Goal: Information Seeking & Learning: Learn about a topic

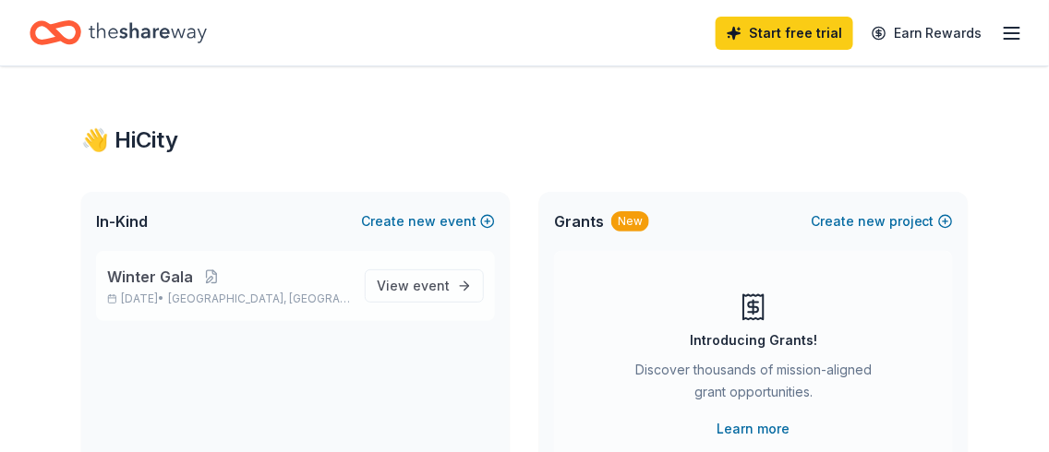
click at [184, 275] on span "Winter Gala" at bounding box center [150, 277] width 86 height 22
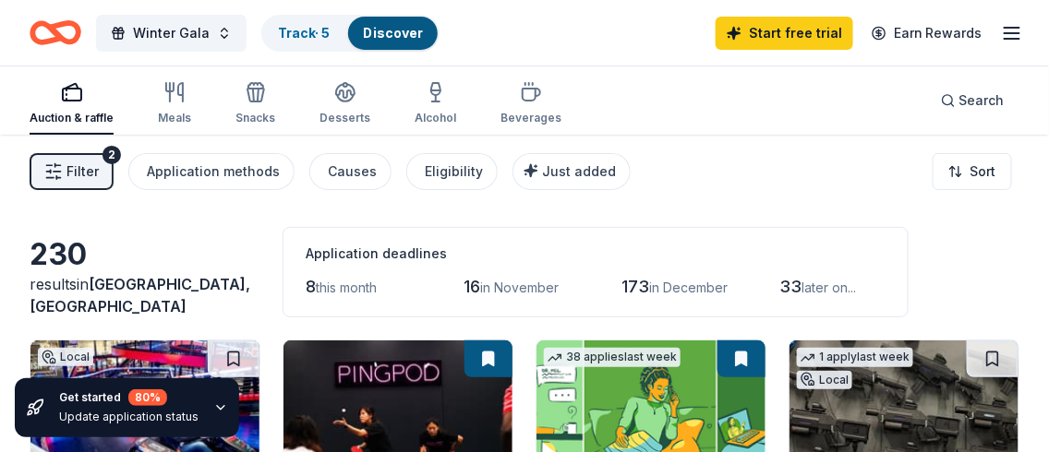
click at [213, 405] on icon "button" at bounding box center [220, 408] width 15 height 15
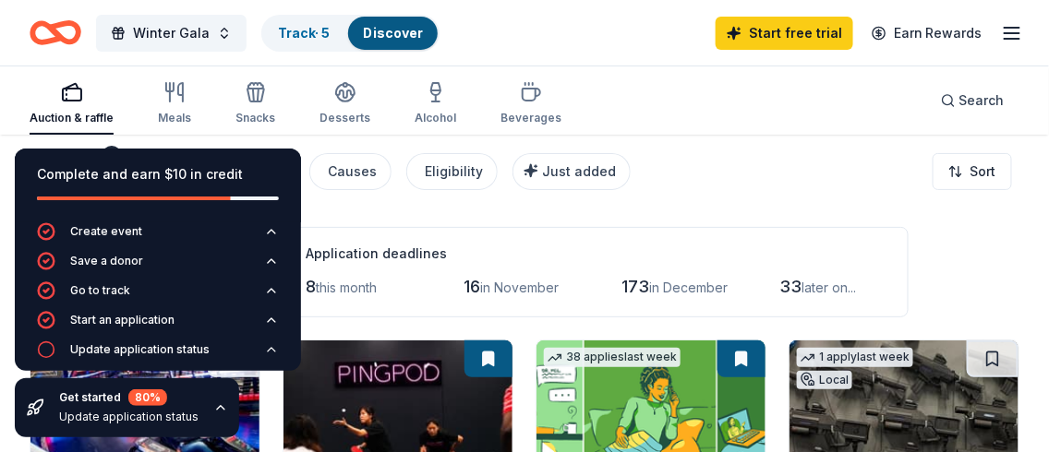
scroll to position [13, 0]
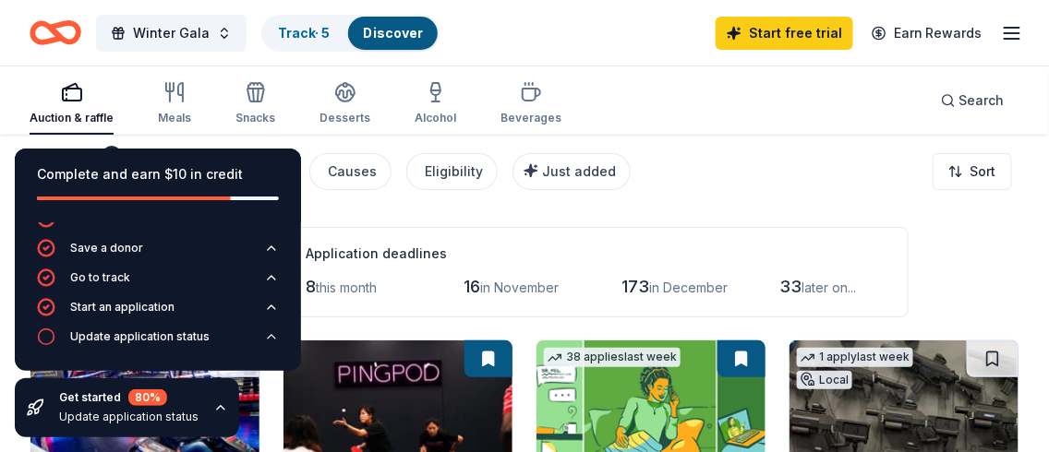
click at [689, 102] on div "Auction & raffle Meals Snacks Desserts Alcohol Beverages Search" at bounding box center [525, 100] width 990 height 68
click at [692, 136] on div "Filter 2 Application methods Causes Eligibility Just added Sort" at bounding box center [524, 172] width 1049 height 74
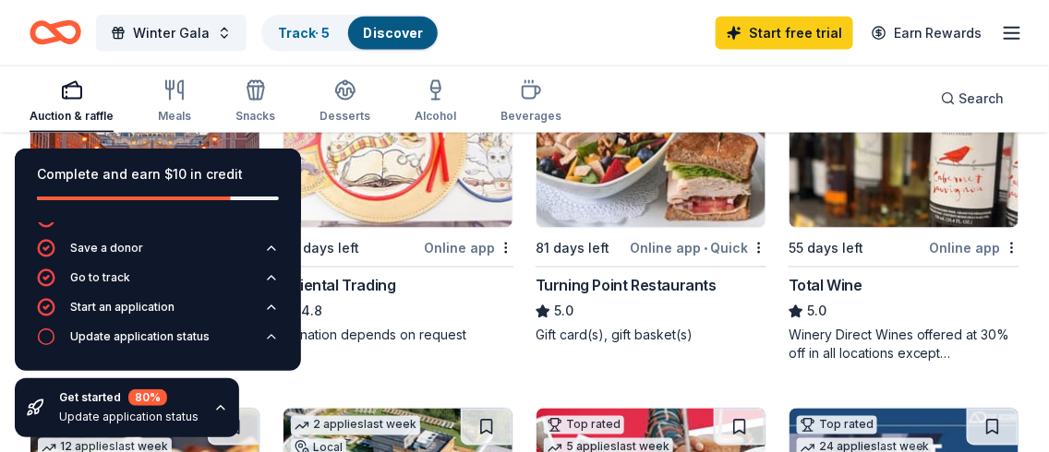
scroll to position [646, 0]
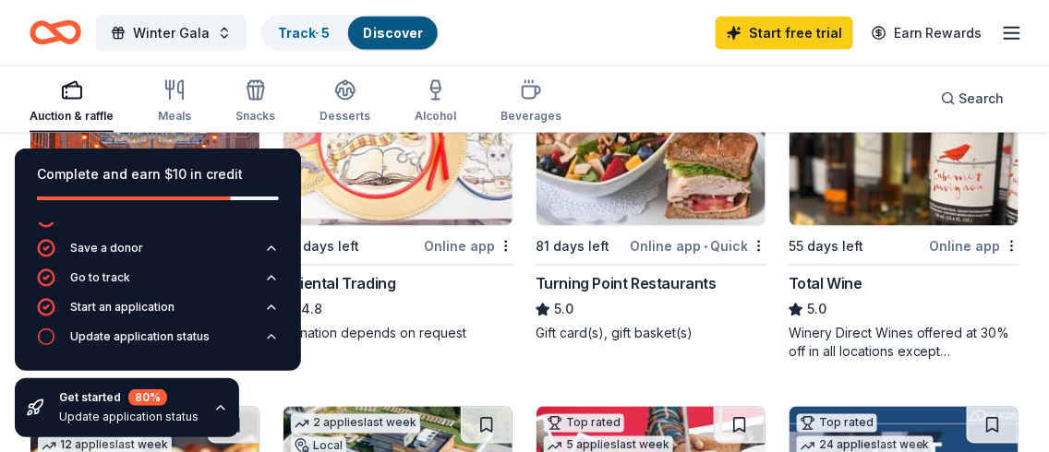
click at [342, 155] on img at bounding box center [397, 138] width 229 height 175
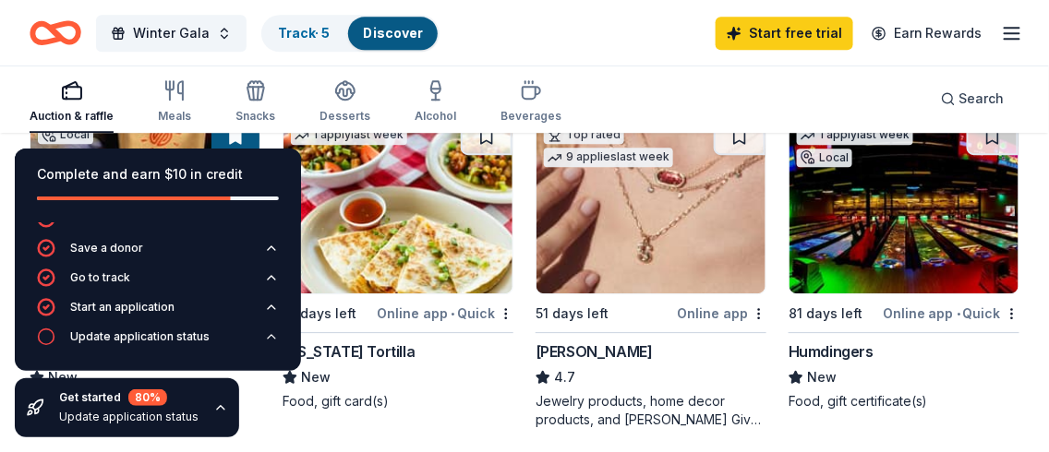
scroll to position [1292, 0]
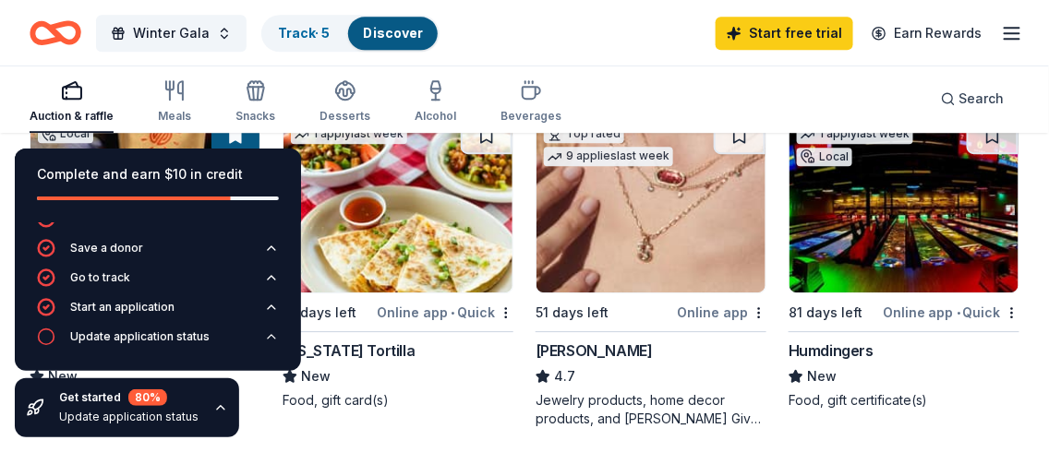
click at [1008, 37] on icon "button" at bounding box center [1012, 33] width 22 height 22
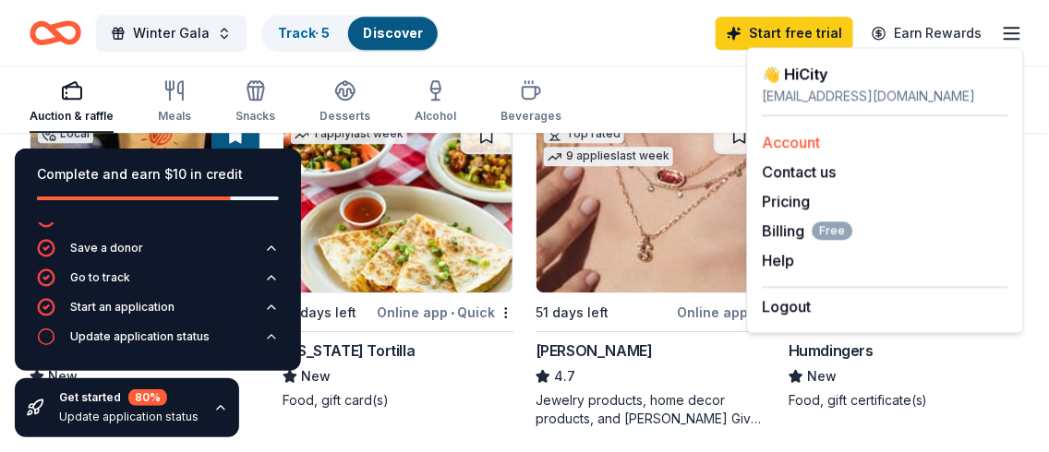
click at [805, 140] on link "Account" at bounding box center [792, 142] width 58 height 18
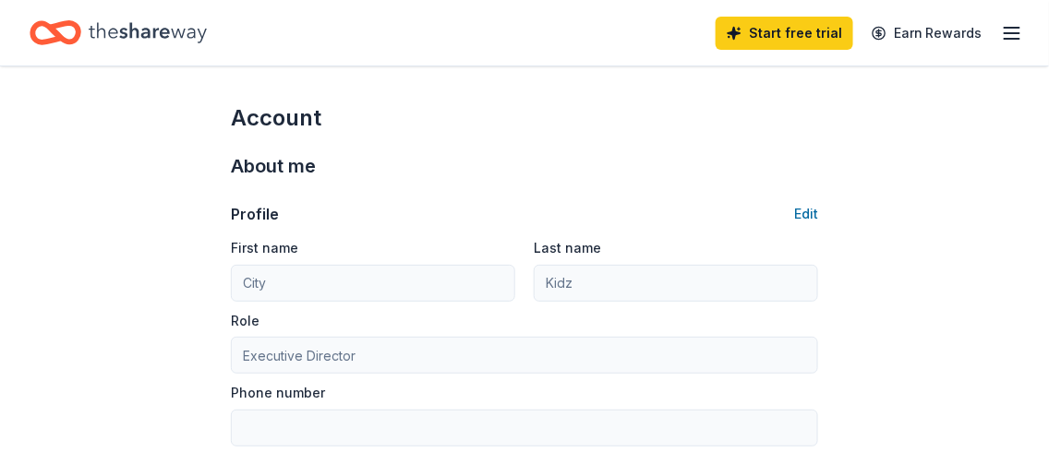
click at [1014, 30] on icon "button" at bounding box center [1012, 33] width 22 height 22
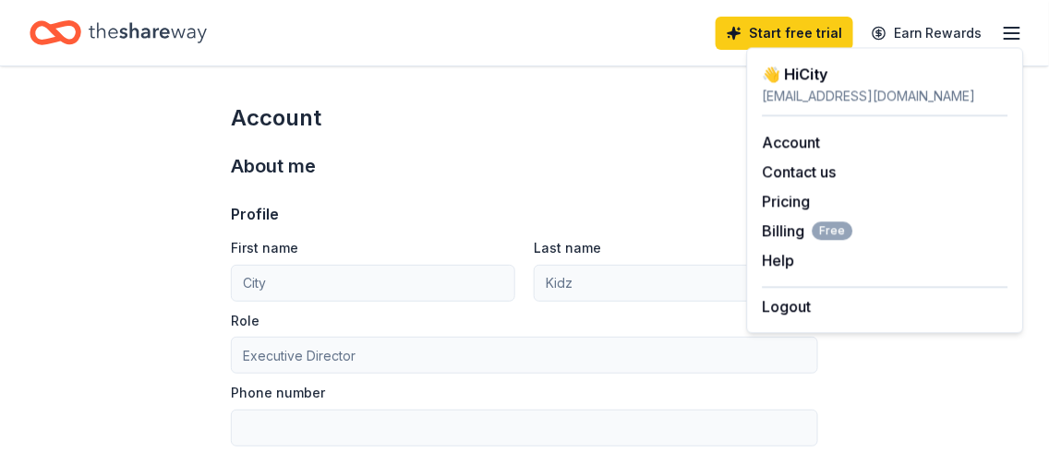
click at [71, 38] on icon "Home" at bounding box center [56, 32] width 52 height 43
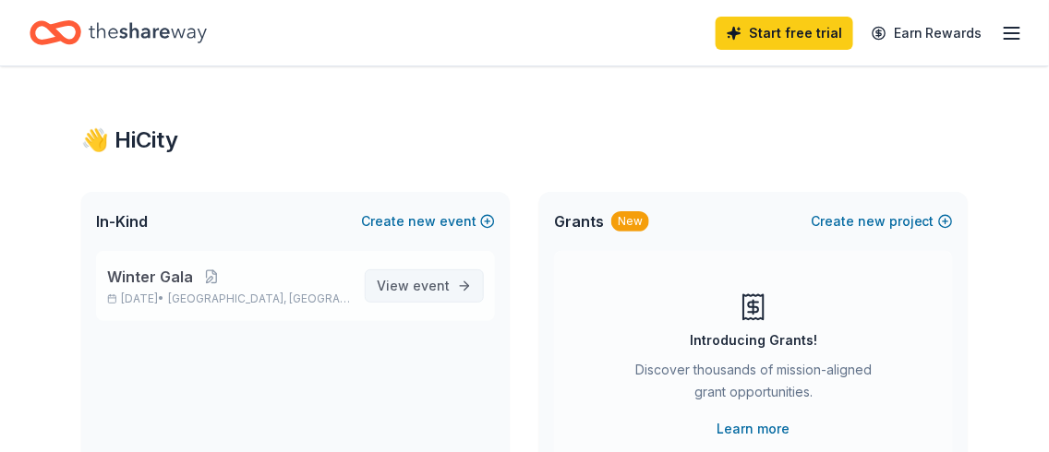
click at [419, 300] on link "View event" at bounding box center [424, 286] width 119 height 33
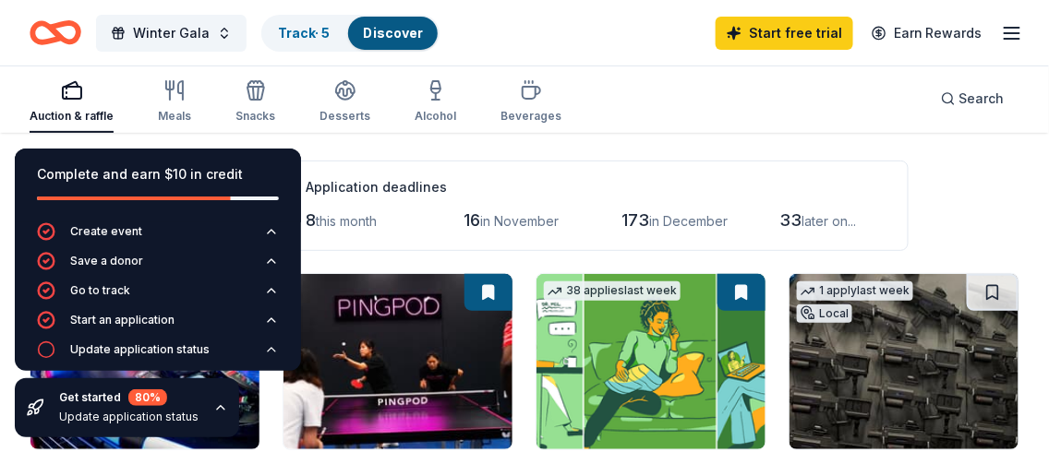
scroll to position [92, 0]
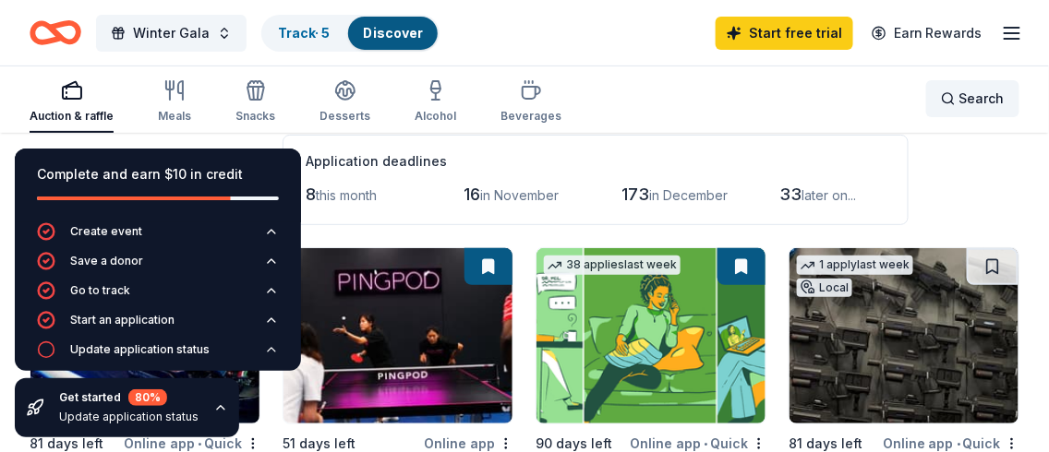
click at [988, 95] on span "Search" at bounding box center [981, 99] width 45 height 22
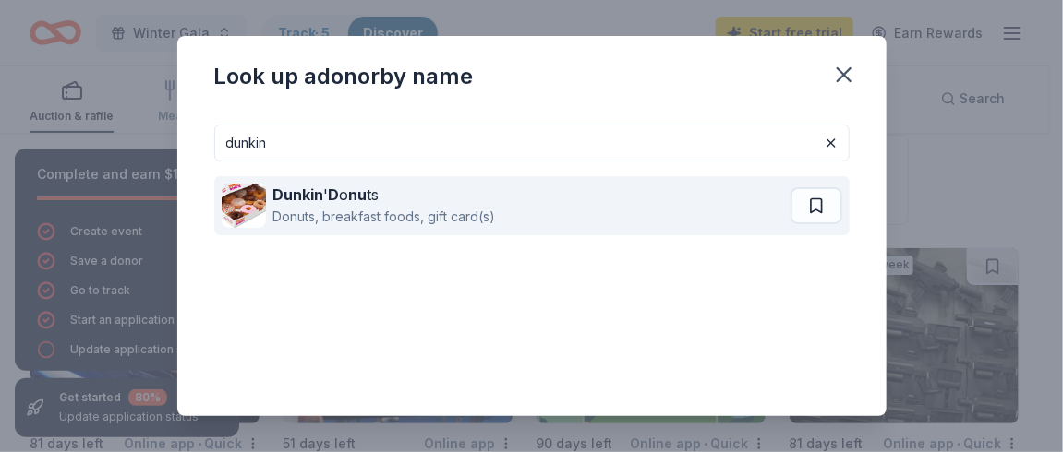
type input "dunkin"
click at [427, 211] on div "Donuts, breakfast foods, gift card(s)" at bounding box center [384, 217] width 222 height 22
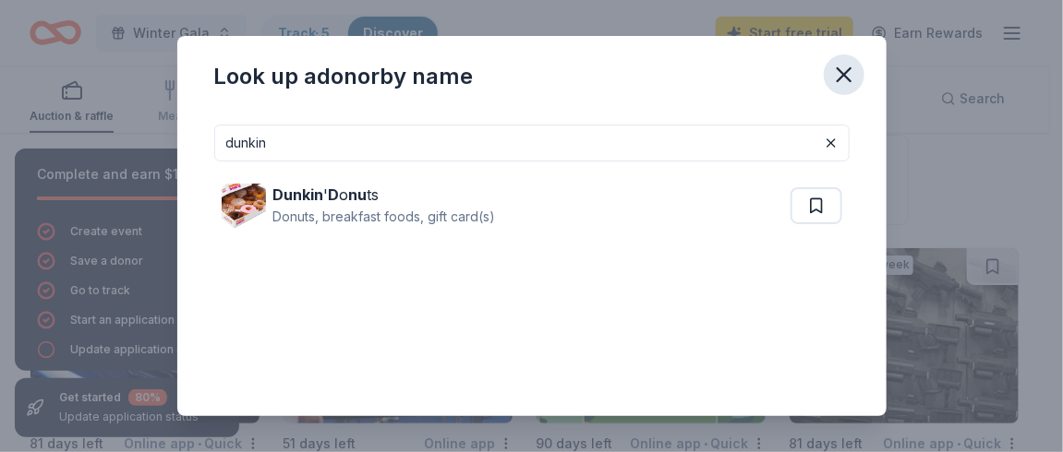
click at [840, 82] on icon "button" at bounding box center [844, 75] width 26 height 26
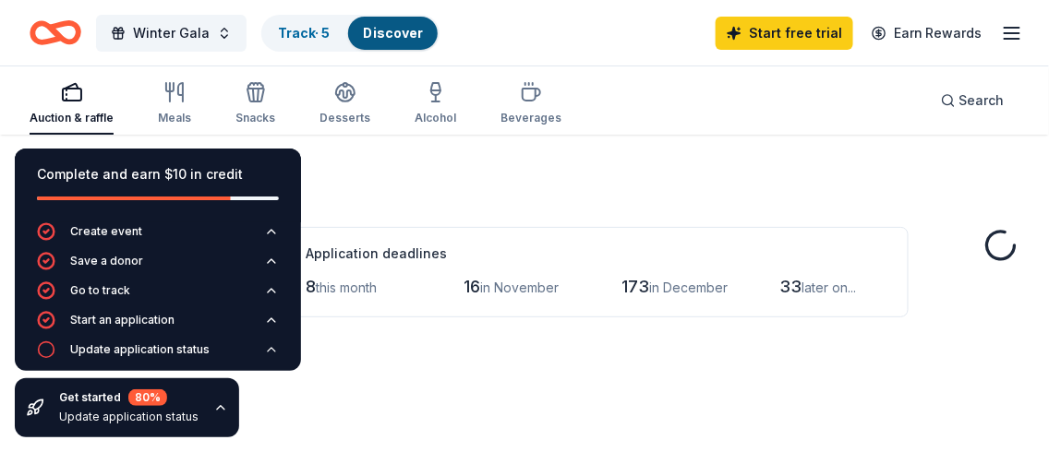
scroll to position [1292, 0]
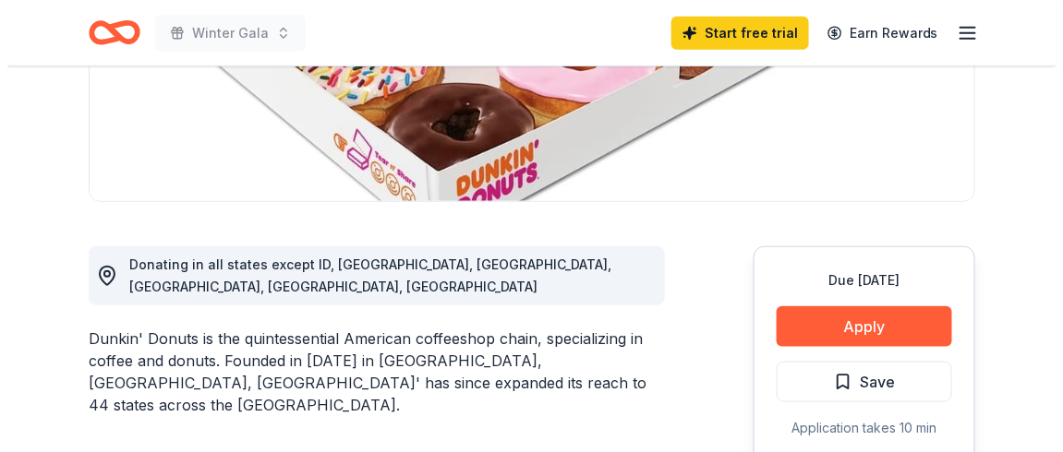
scroll to position [462, 0]
